Goal: Find specific page/section: Find specific page/section

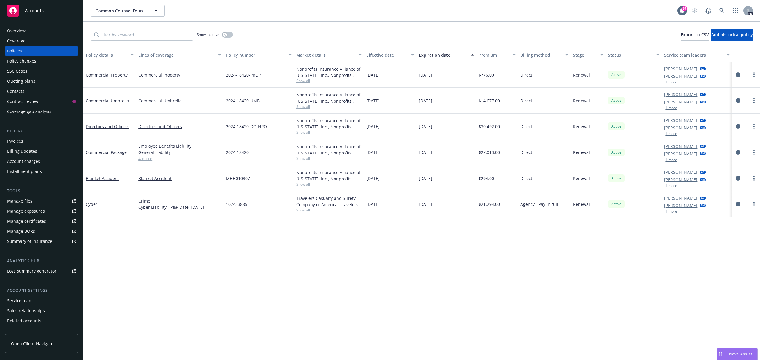
scroll to position [146, 0]
click at [721, 8] on icon at bounding box center [721, 10] width 5 height 5
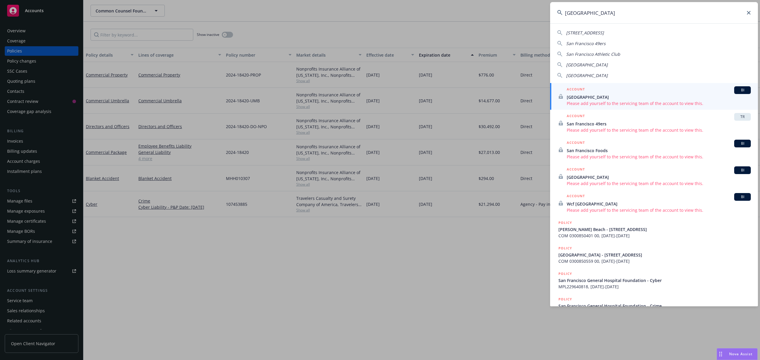
click at [680, 15] on input "[GEOGRAPHIC_DATA]" at bounding box center [654, 12] width 208 height 21
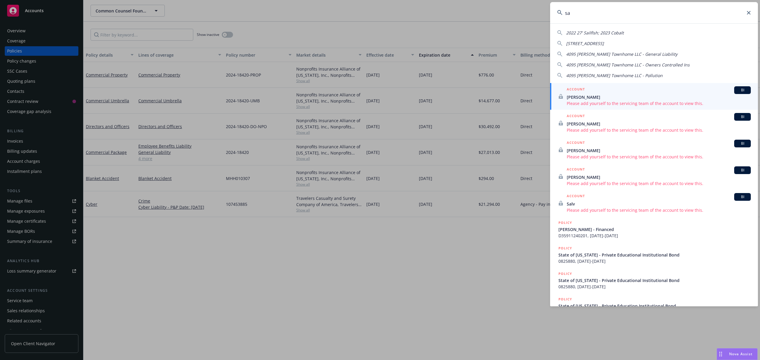
click at [623, 11] on input "sa" at bounding box center [654, 12] width 208 height 21
type input "s"
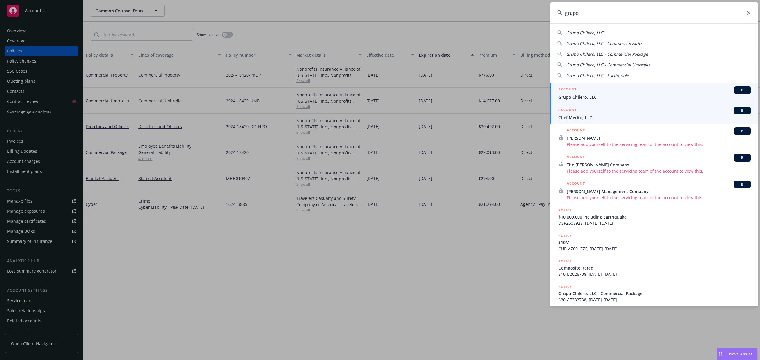
type input "grupo"
click at [669, 90] on div "ACCOUNT BI" at bounding box center [654, 90] width 192 height 8
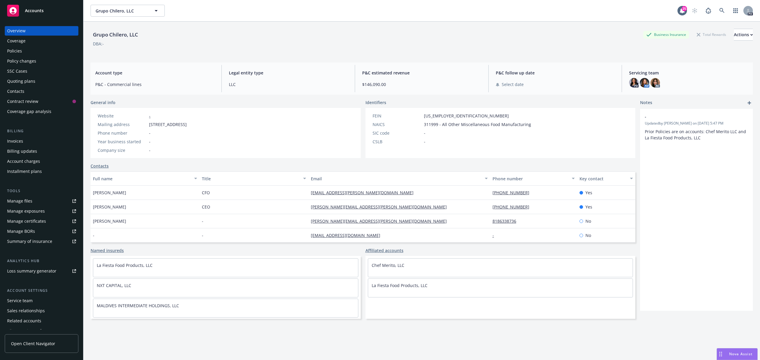
click at [26, 48] on div "Policies" at bounding box center [41, 50] width 69 height 9
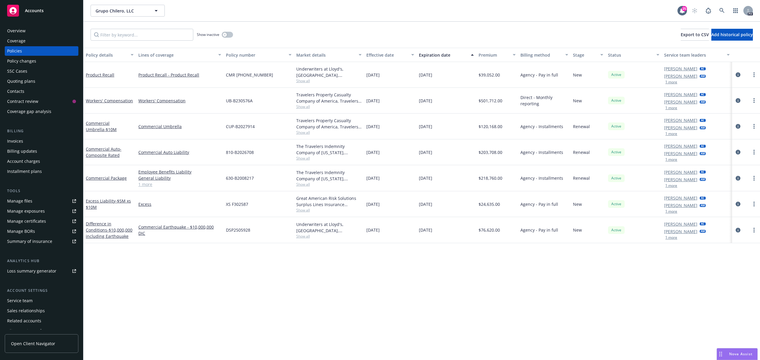
click at [11, 29] on div "Overview" at bounding box center [16, 30] width 18 height 9
